Goal: Information Seeking & Learning: Find contact information

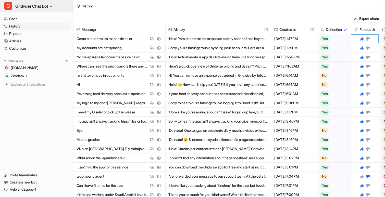
click at [55, 5] on button "G Gridwise Chat Bot" at bounding box center [36, 6] width 73 height 12
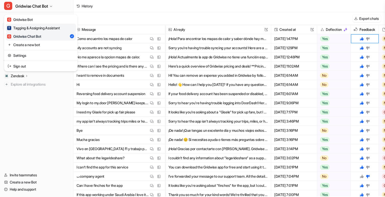
click at [52, 28] on div "T Tagging & Assigning Assistant" at bounding box center [33, 27] width 53 height 5
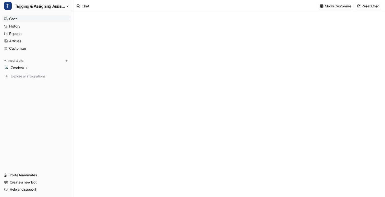
type textarea "**********"
click at [28, 25] on link "History" at bounding box center [36, 26] width 69 height 7
click at [17, 29] on link "History" at bounding box center [36, 26] width 69 height 7
click at [15, 27] on link "History" at bounding box center [36, 26] width 69 height 7
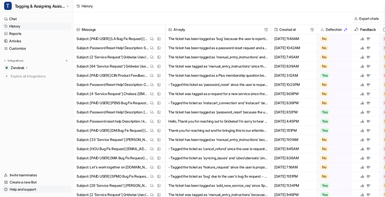
click at [37, 189] on link "Help and support" at bounding box center [36, 189] width 69 height 7
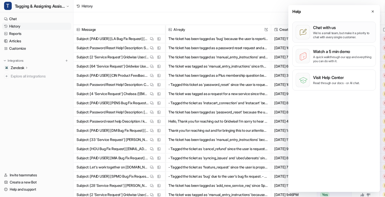
click at [355, 32] on p "We’re a small team, but make it a priority to chat with every single customer." at bounding box center [343, 35] width 60 height 8
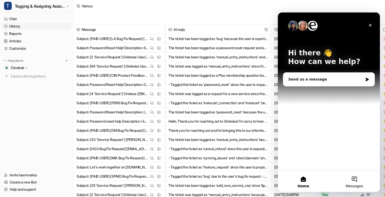
click at [356, 181] on button "Messages" at bounding box center [354, 182] width 51 height 20
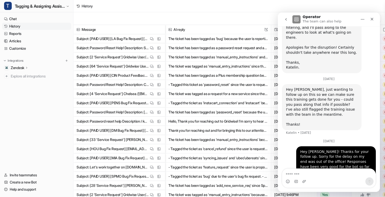
scroll to position [162, 0]
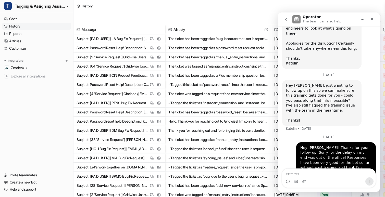
click at [345, 146] on div "Hey [PERSON_NAME]! Thanks for your follow up. Sorry for the delay on my end was…" at bounding box center [337, 163] width 72 height 35
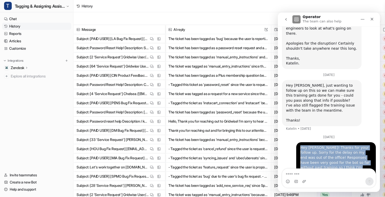
click at [345, 146] on div "Hey [PERSON_NAME]! Thanks for your follow up. Sorry for the delay on my end was…" at bounding box center [337, 163] width 72 height 35
copy div "Hey [PERSON_NAME]! Thanks for your follow up. Sorry for the delay on my end was…"
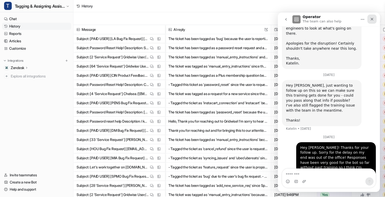
click at [375, 18] on div "Close" at bounding box center [372, 19] width 9 height 9
